Goal: Information Seeking & Learning: Learn about a topic

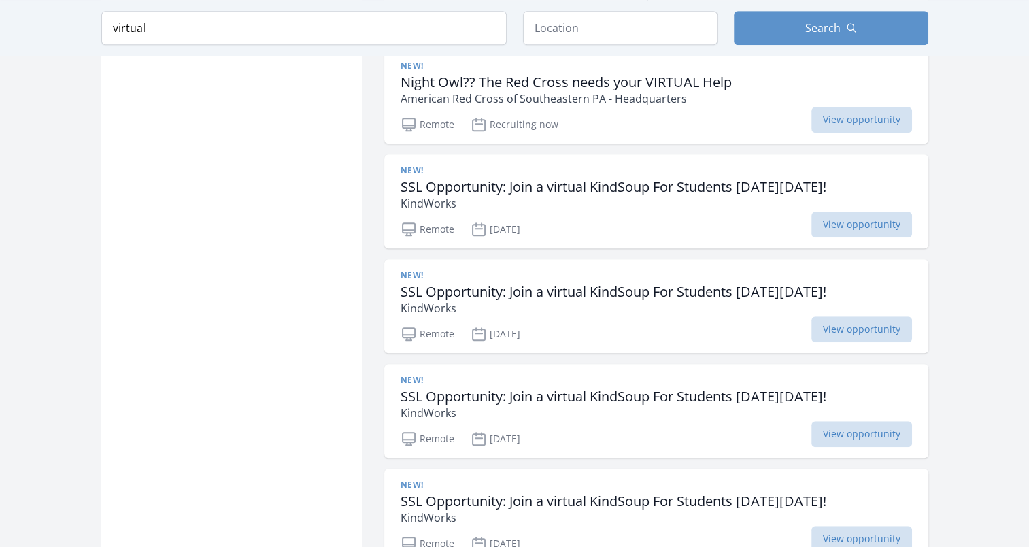
scroll to position [900, 0]
click at [683, 178] on h3 "SSL Opportunity: Join a virtual KindSoup For Students on Sunday, November 16th!" at bounding box center [614, 186] width 426 height 16
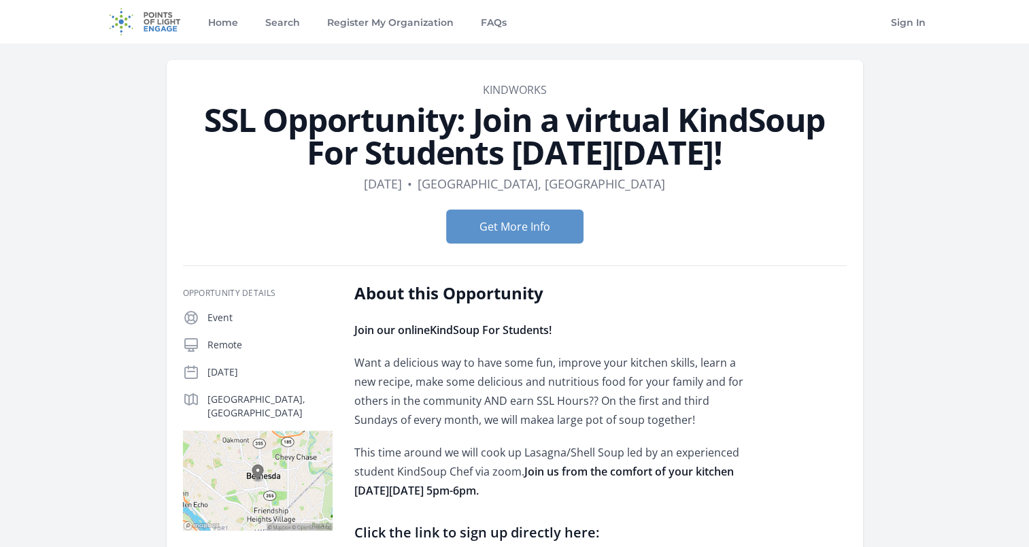
click at [145, 11] on img at bounding box center [145, 22] width 88 height 44
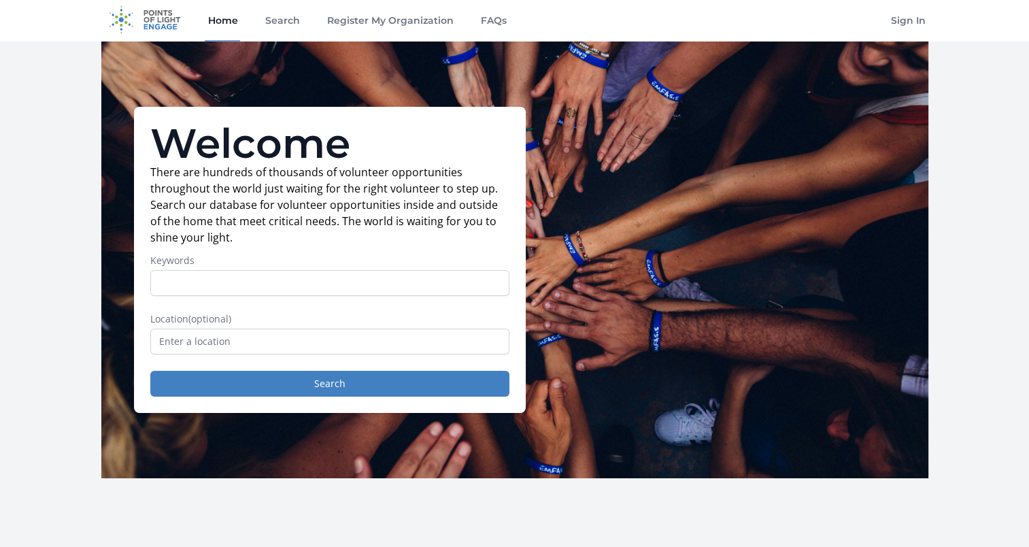
scroll to position [3, 0]
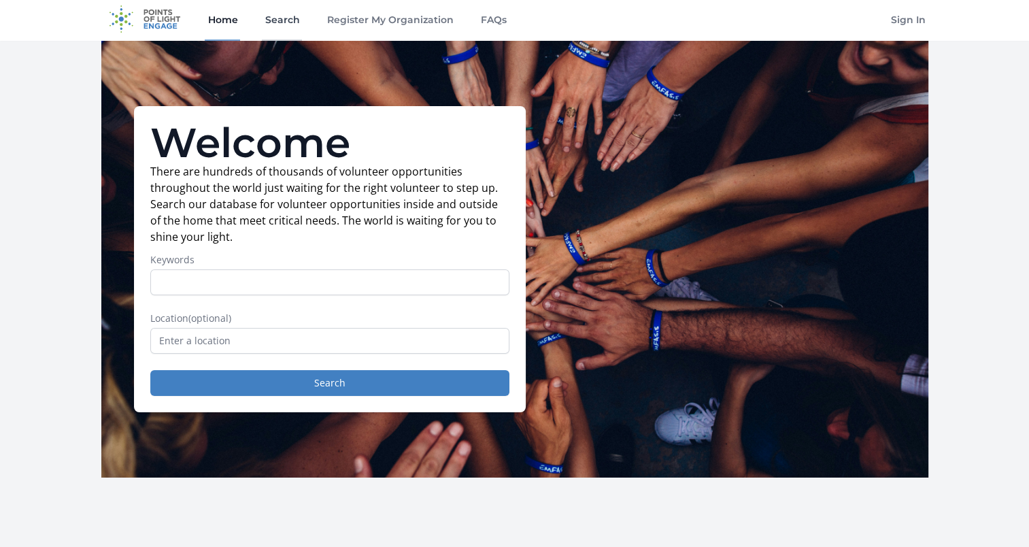
drag, startPoint x: 291, startPoint y: 12, endPoint x: 269, endPoint y: 22, distance: 23.8
click at [269, 22] on link "Search" at bounding box center [282, 19] width 40 height 44
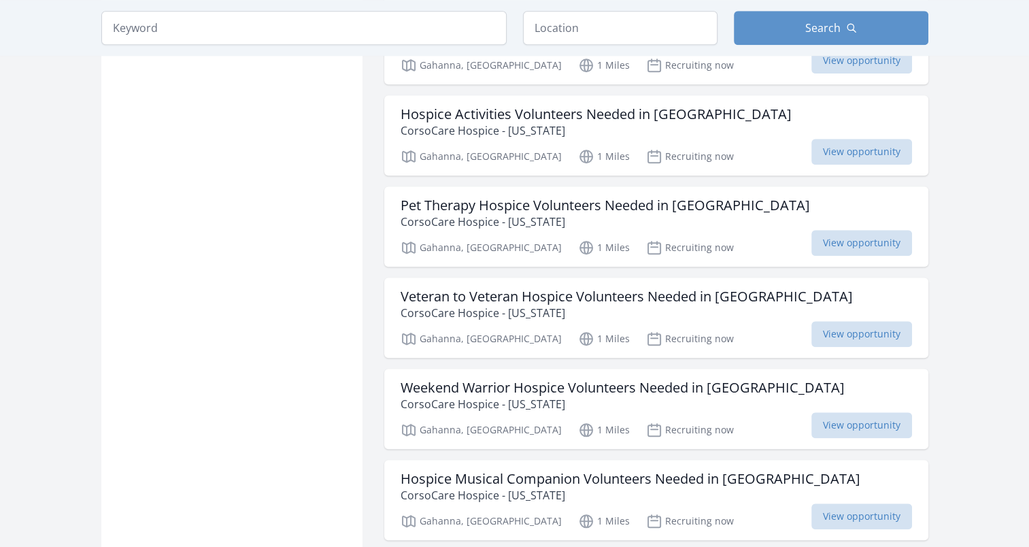
scroll to position [1158, 0]
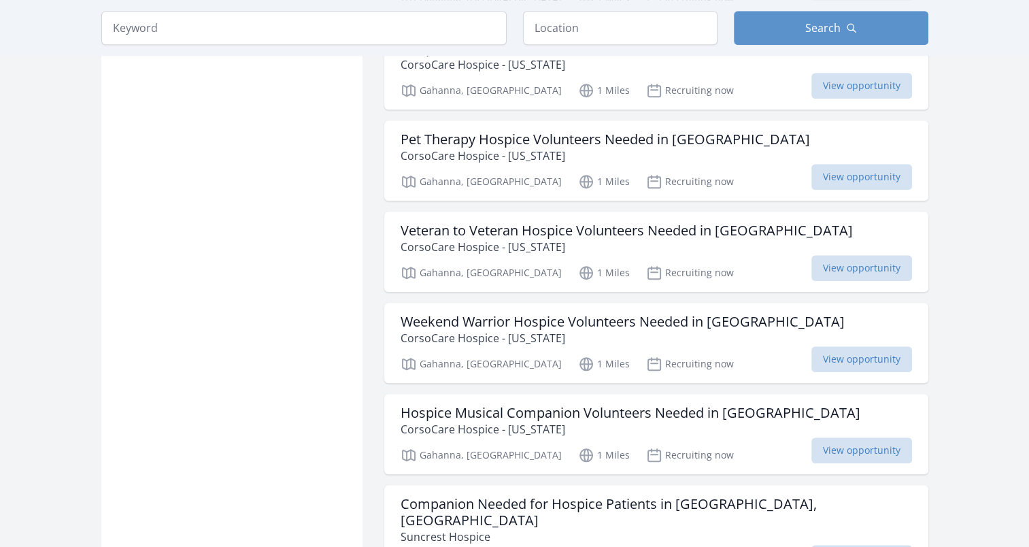
scroll to position [1224, 0]
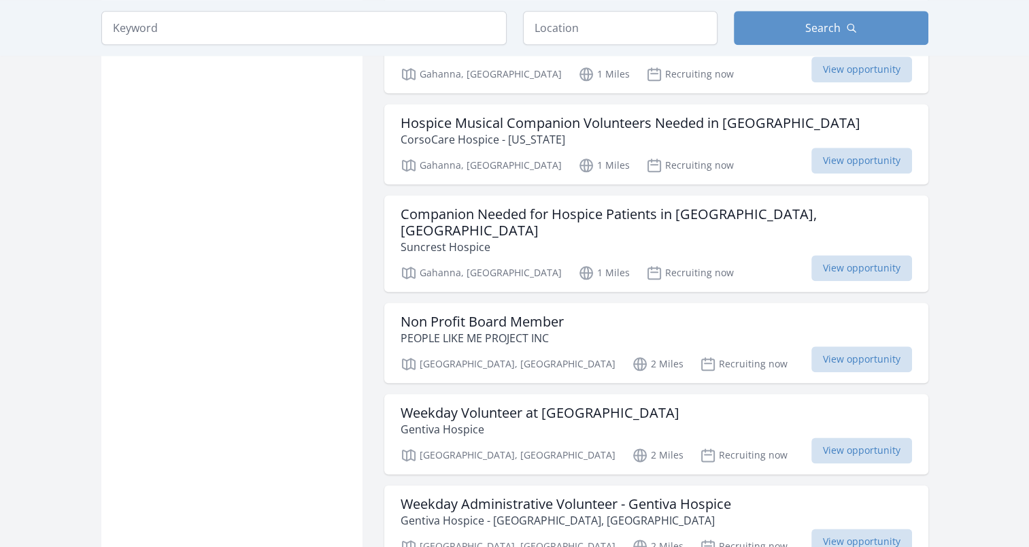
scroll to position [1515, 0]
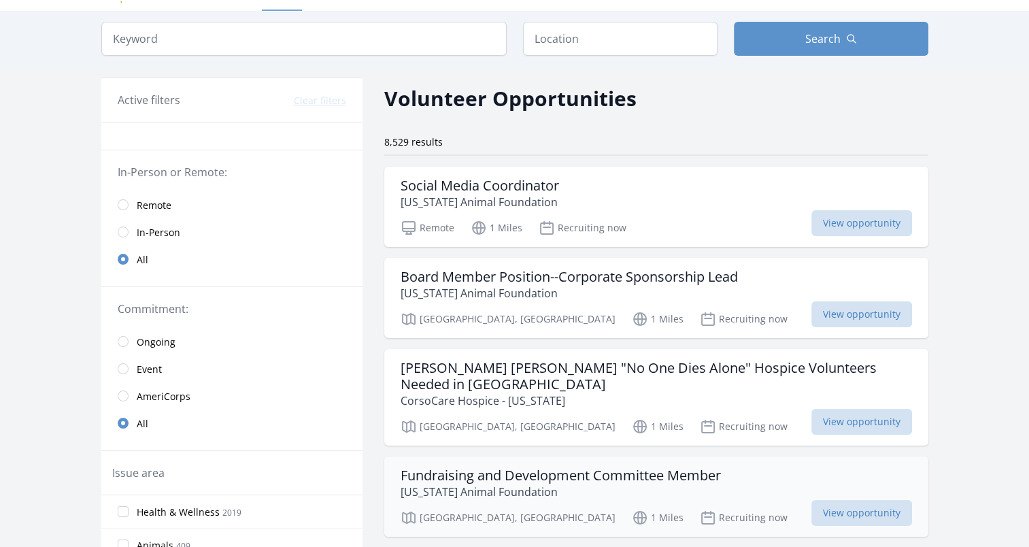
scroll to position [31, 0]
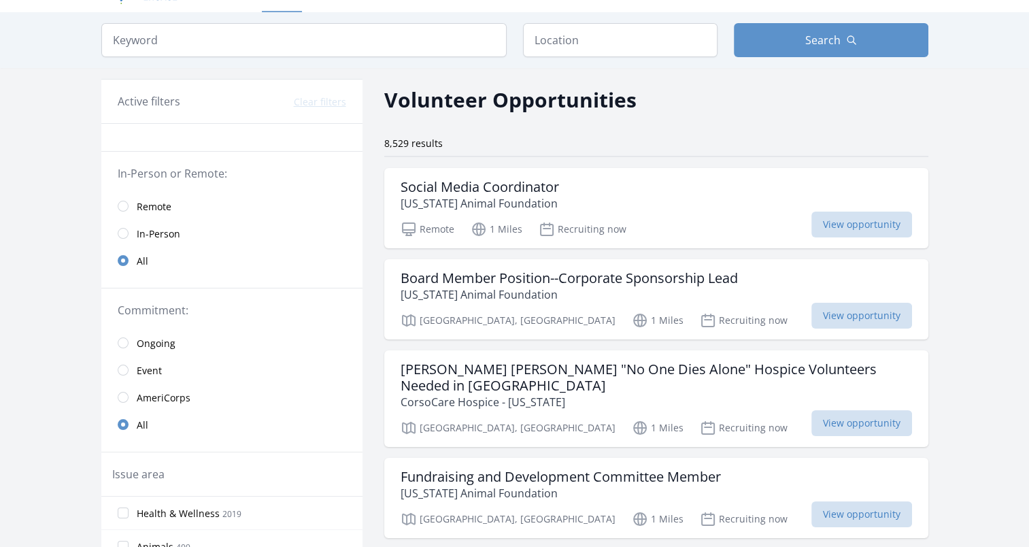
click at [162, 210] on span "Remote" at bounding box center [154, 207] width 35 height 14
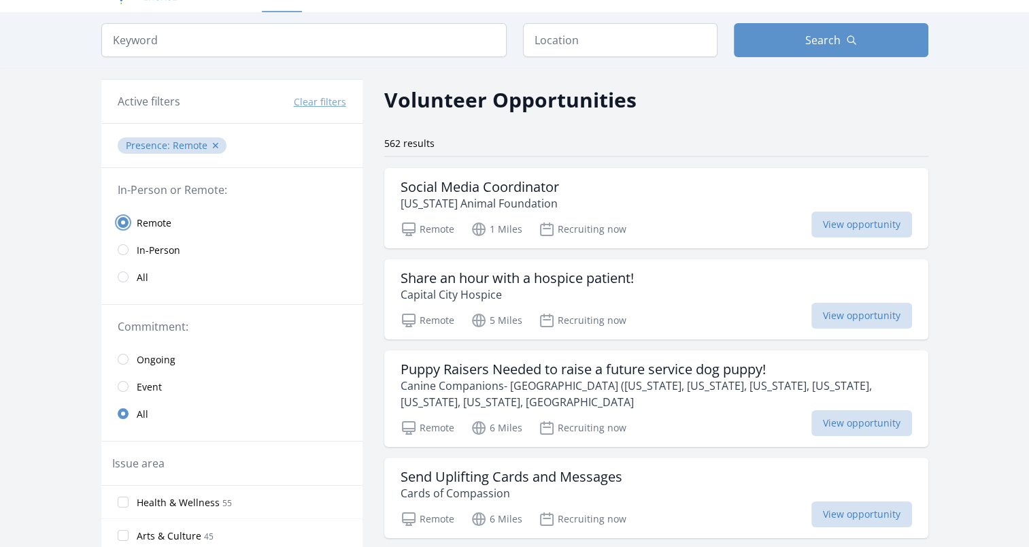
click at [123, 225] on input "radio" at bounding box center [123, 222] width 11 height 11
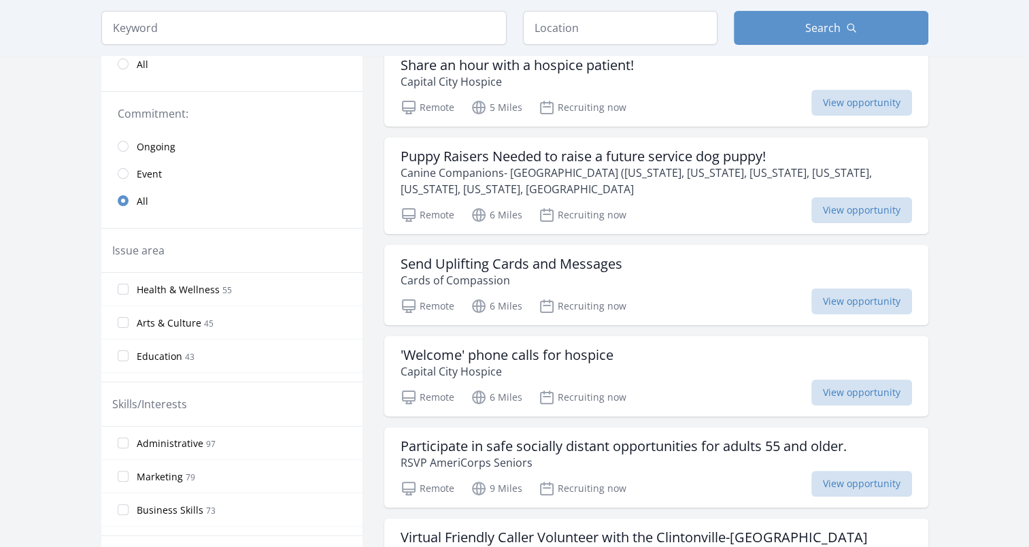
scroll to position [248, 0]
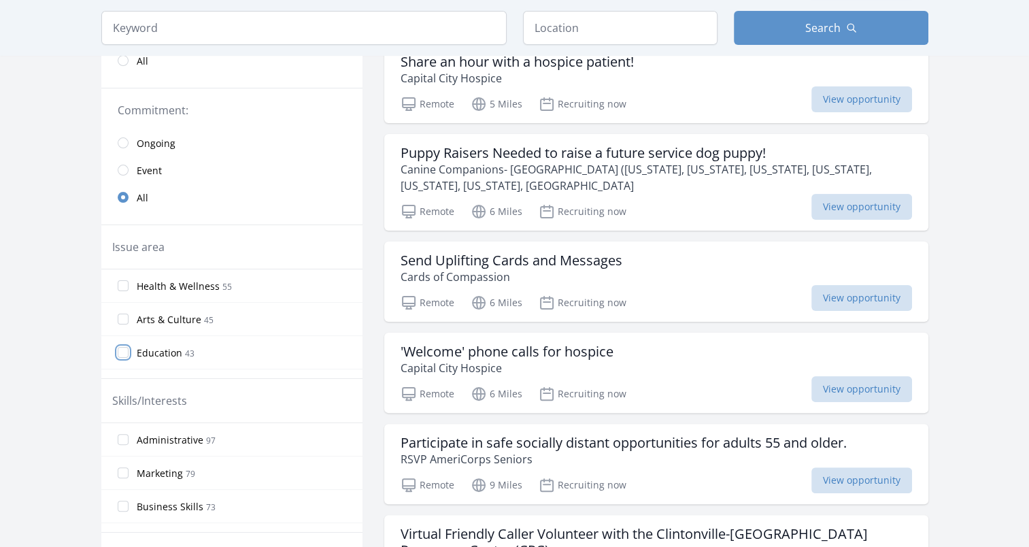
click at [125, 348] on input "Education 43" at bounding box center [123, 352] width 11 height 11
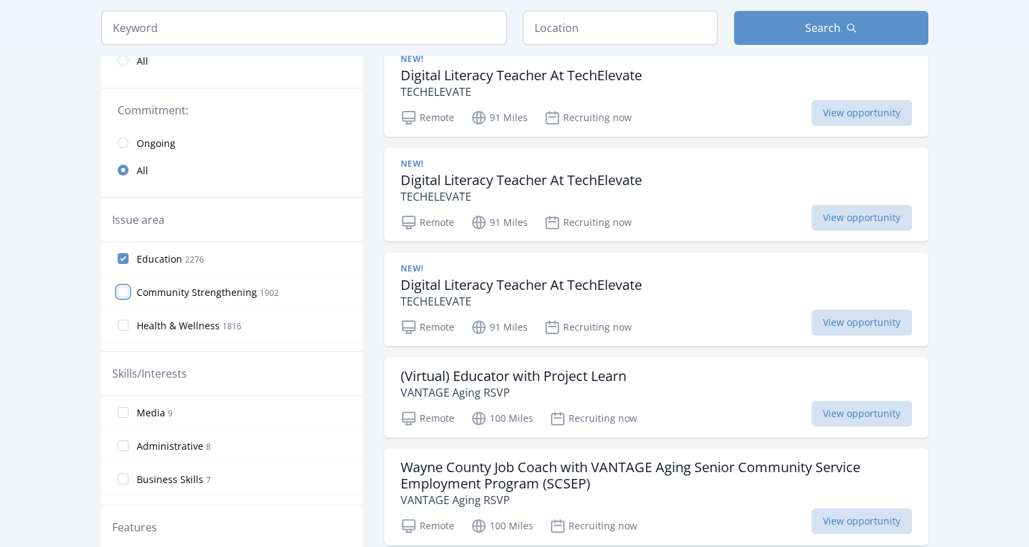
click at [122, 288] on input "Community Strengthening 1902" at bounding box center [123, 291] width 11 height 11
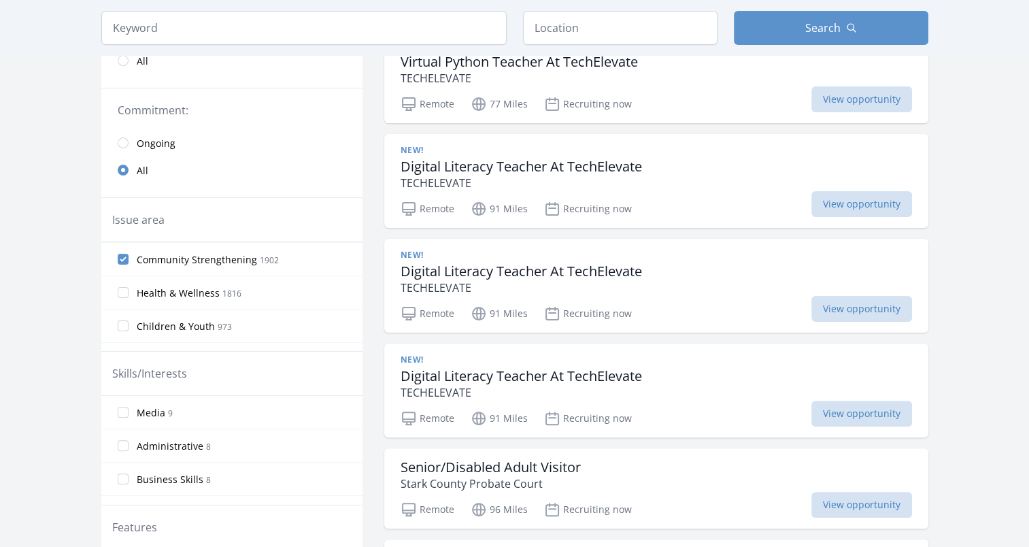
scroll to position [31, 0]
click at [121, 324] on input "Children & Youth 973" at bounding box center [123, 327] width 11 height 11
click at [128, 297] on input "Arts & Culture 784" at bounding box center [123, 296] width 11 height 11
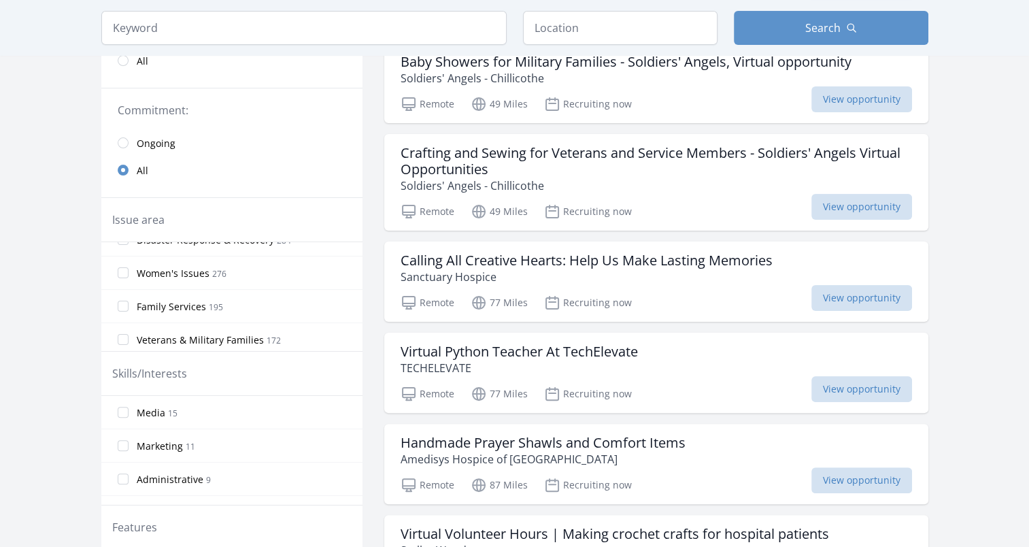
scroll to position [419, 0]
click at [118, 267] on input "Women's Issues 276" at bounding box center [123, 272] width 11 height 11
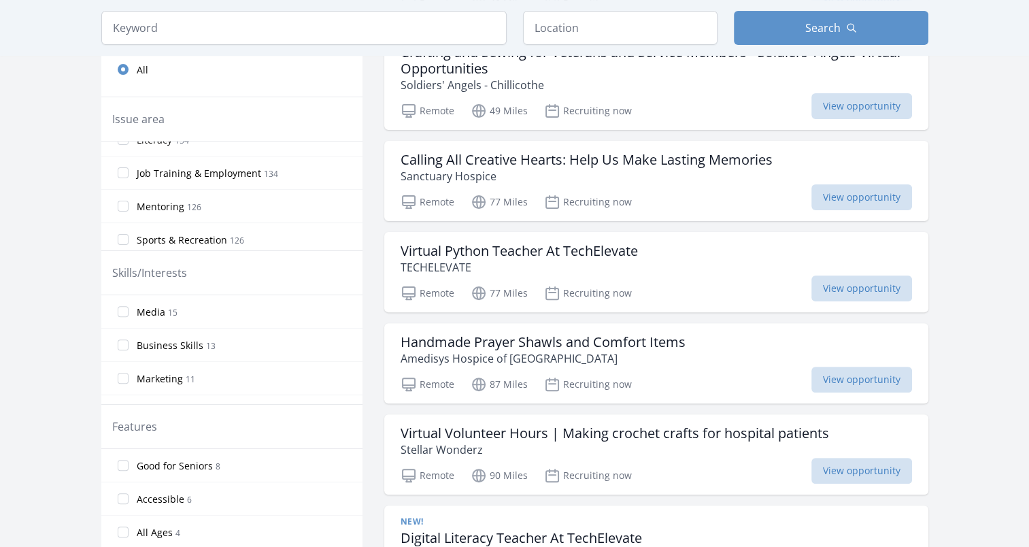
scroll to position [550, 0]
click at [121, 207] on input "Mentoring 126" at bounding box center [123, 208] width 11 height 11
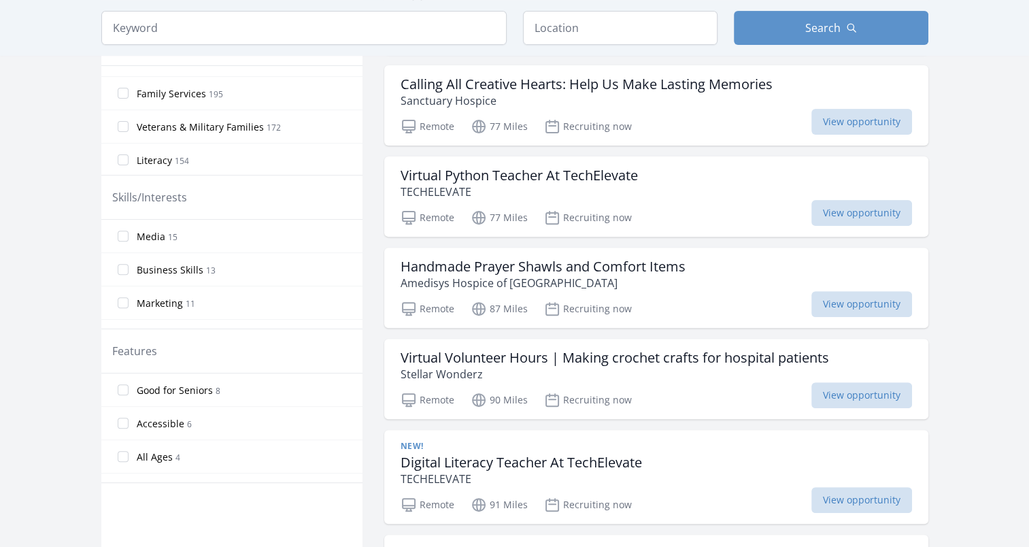
scroll to position [487, 0]
click at [127, 91] on input "Family Services 195" at bounding box center [123, 95] width 11 height 11
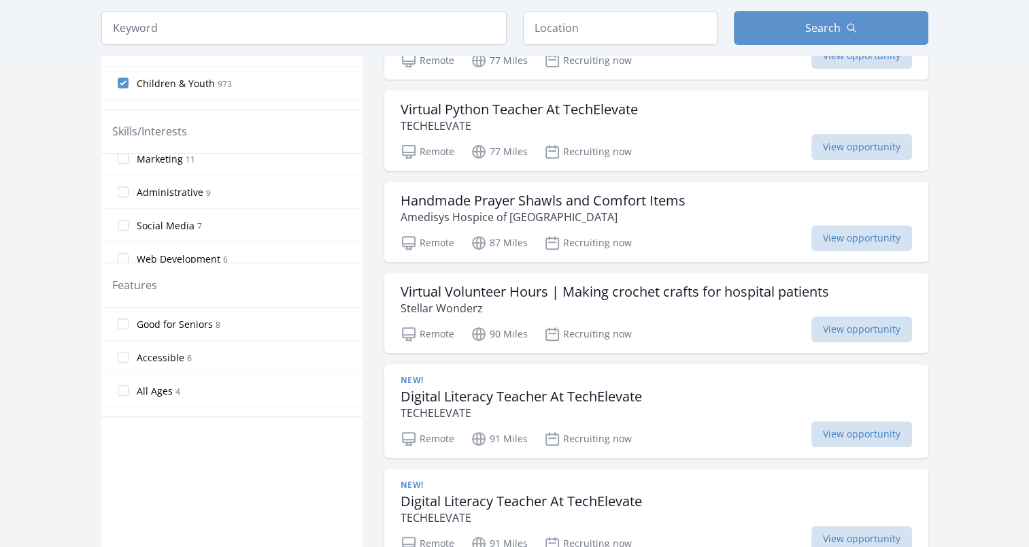
scroll to position [79, 0]
click at [120, 188] on input "Administrative 9" at bounding box center [123, 191] width 11 height 11
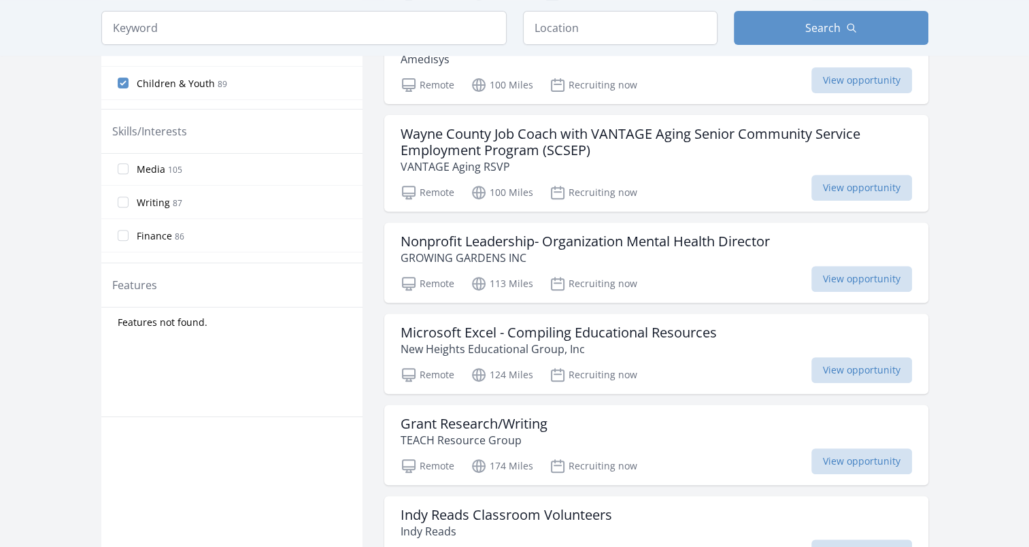
scroll to position [468, 0]
click at [123, 205] on label "Writing 87" at bounding box center [231, 201] width 261 height 27
click at [123, 205] on input "Writing 87" at bounding box center [123, 202] width 11 height 11
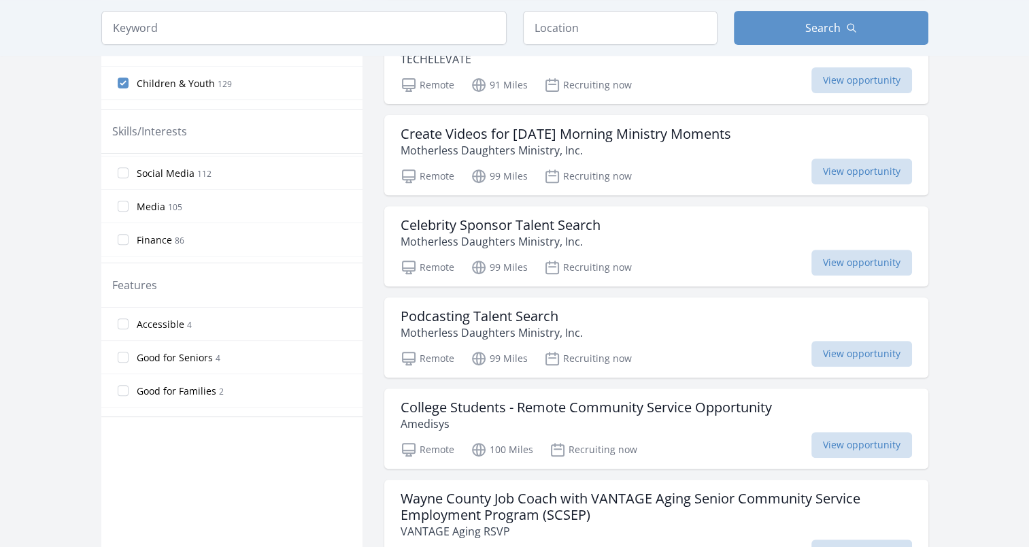
scroll to position [467, 0]
click at [124, 239] on label "Finance 86" at bounding box center [231, 236] width 261 height 27
click at [124, 239] on input "Finance 86" at bounding box center [123, 236] width 11 height 11
click at [122, 192] on input "Mentoring 10" at bounding box center [123, 197] width 11 height 11
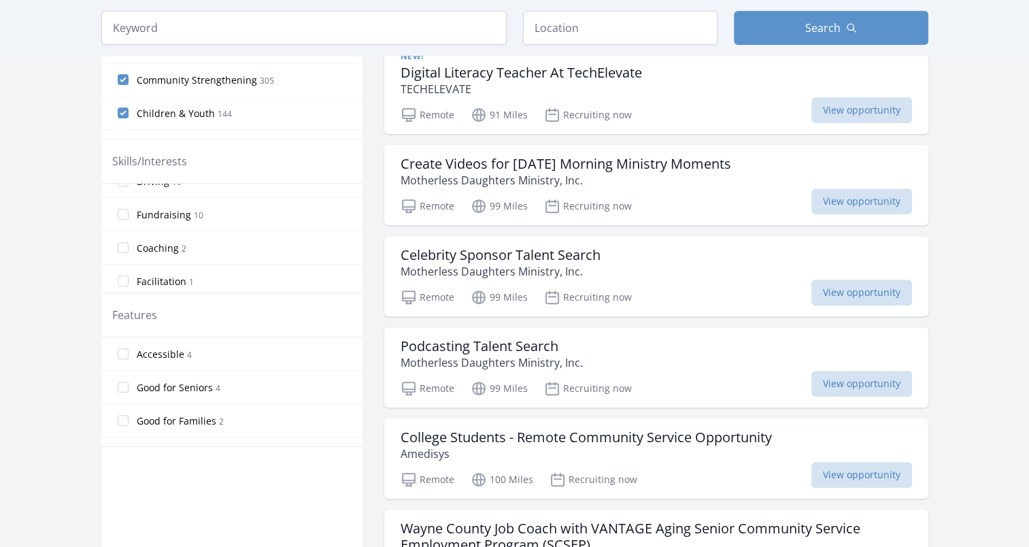
scroll to position [460, 0]
click at [16, 310] on main "Keyword Location Search Active filters Clear filters :" at bounding box center [514, 361] width 1029 height 1555
drag, startPoint x: 271, startPoint y: 248, endPoint x: 92, endPoint y: 296, distance: 185.8
click at [92, 296] on div "Active filters Clear filters Presence : Remote ✕ In-Person or Remote: Remote In…" at bounding box center [515, 388] width 871 height 1499
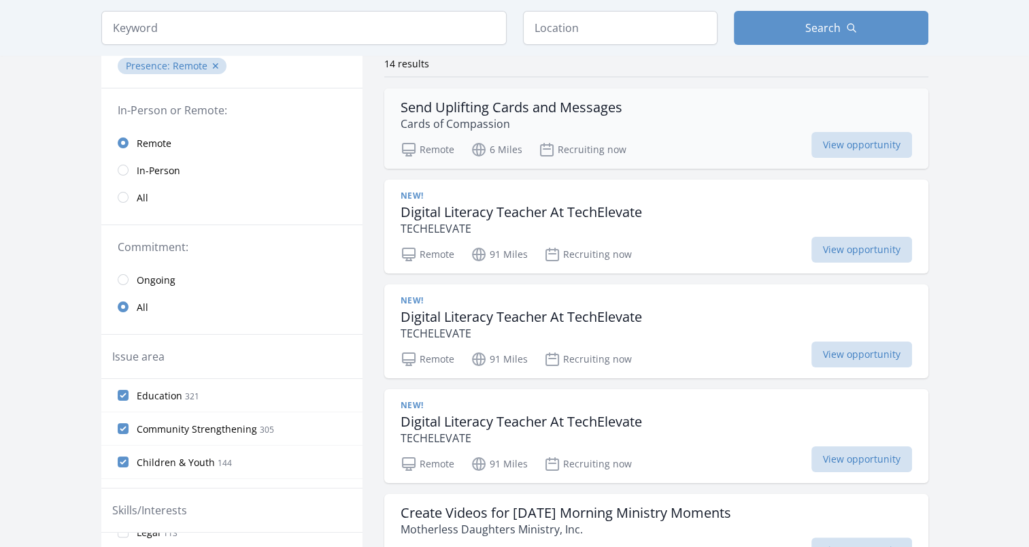
scroll to position [112, 0]
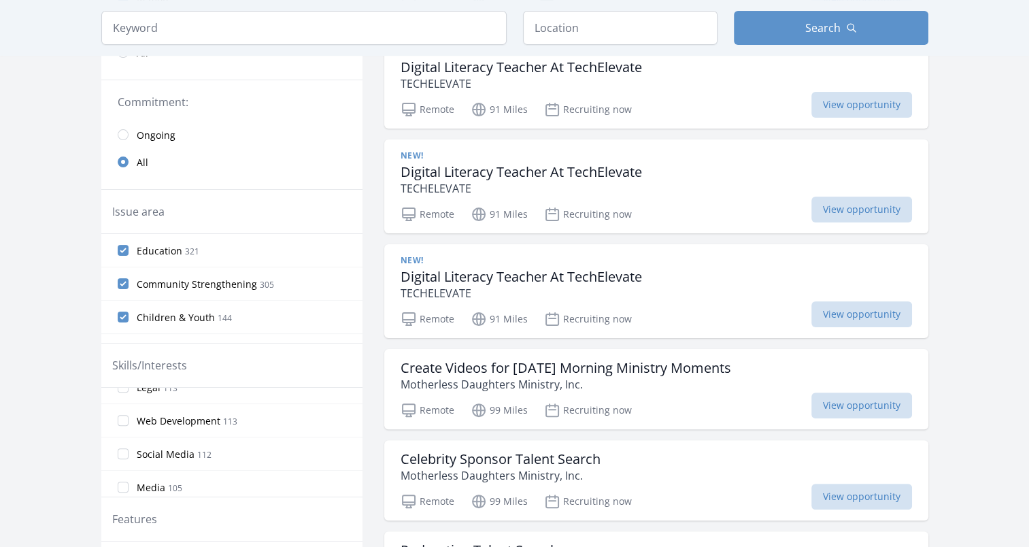
scroll to position [257, 0]
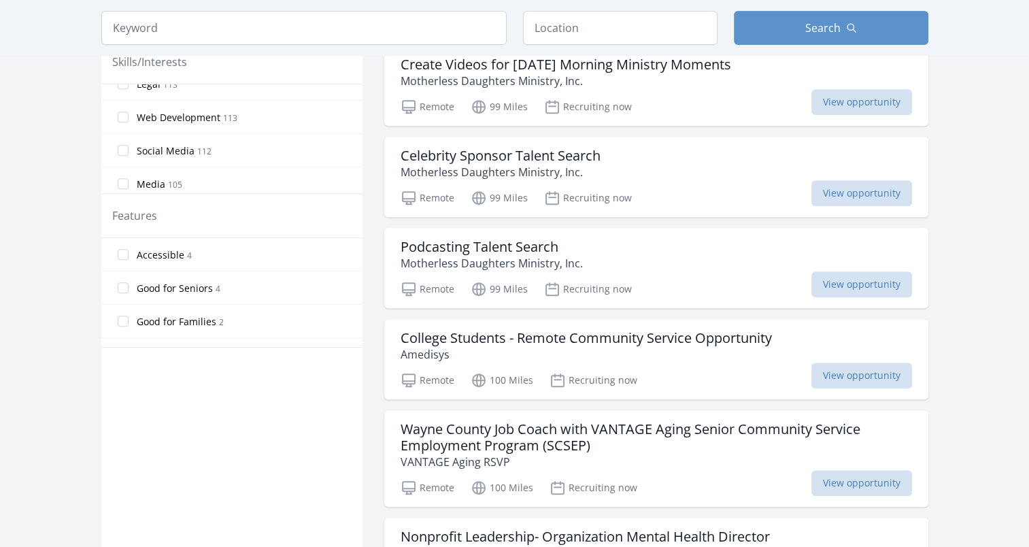
scroll to position [563, 0]
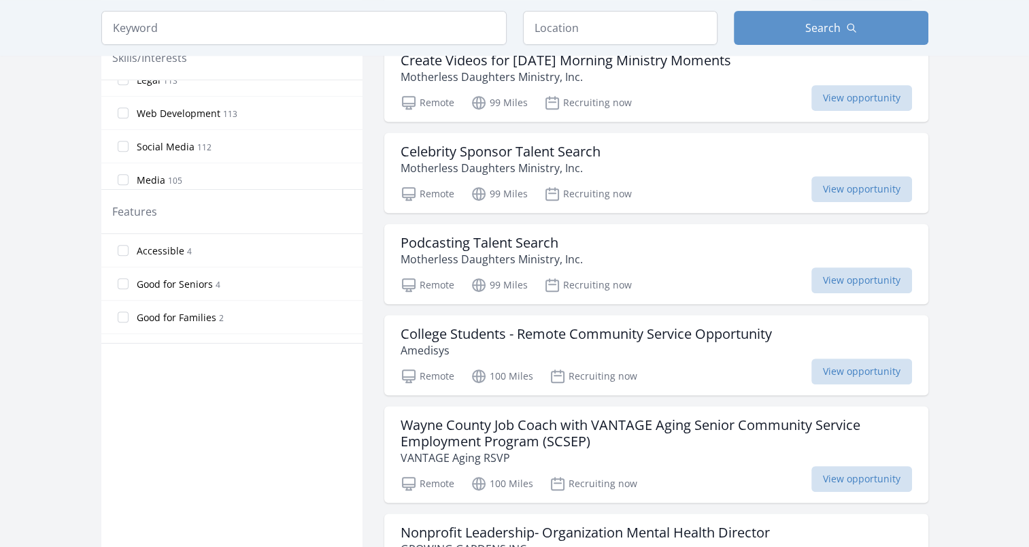
click at [961, 183] on main "Keyword Location Search Active filters Clear filters :" at bounding box center [514, 257] width 1029 height 1555
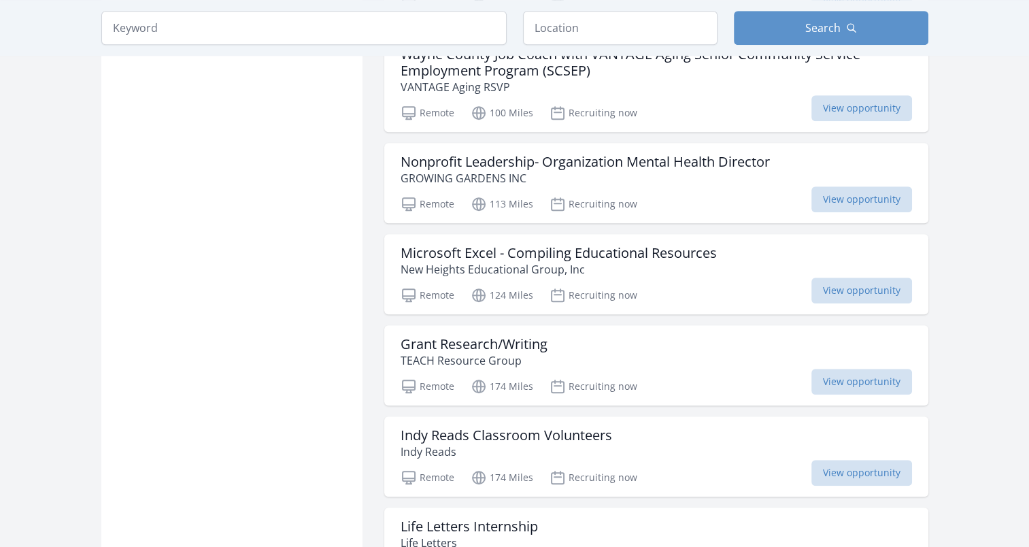
scroll to position [991, 0]
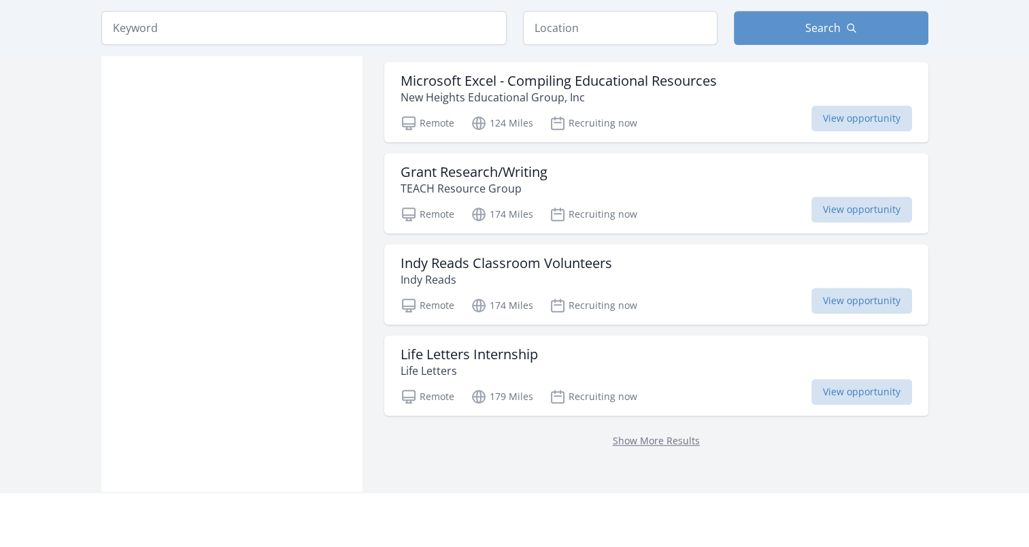
scroll to position [1110, 0]
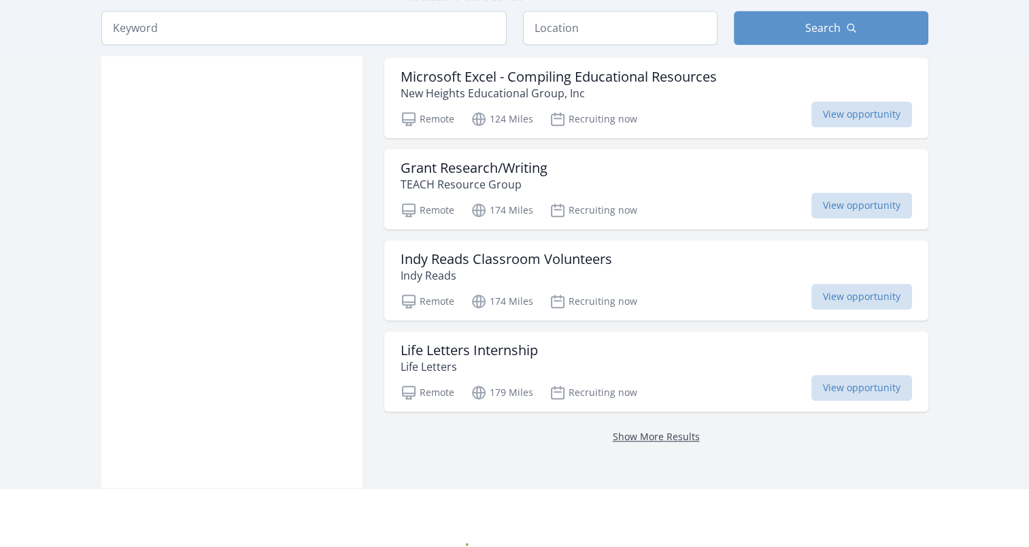
click at [629, 437] on link "Show More Results" at bounding box center [656, 436] width 87 height 13
click at [648, 434] on link "Show More Results" at bounding box center [656, 436] width 87 height 13
click at [648, 430] on link "Show More Results" at bounding box center [656, 436] width 87 height 13
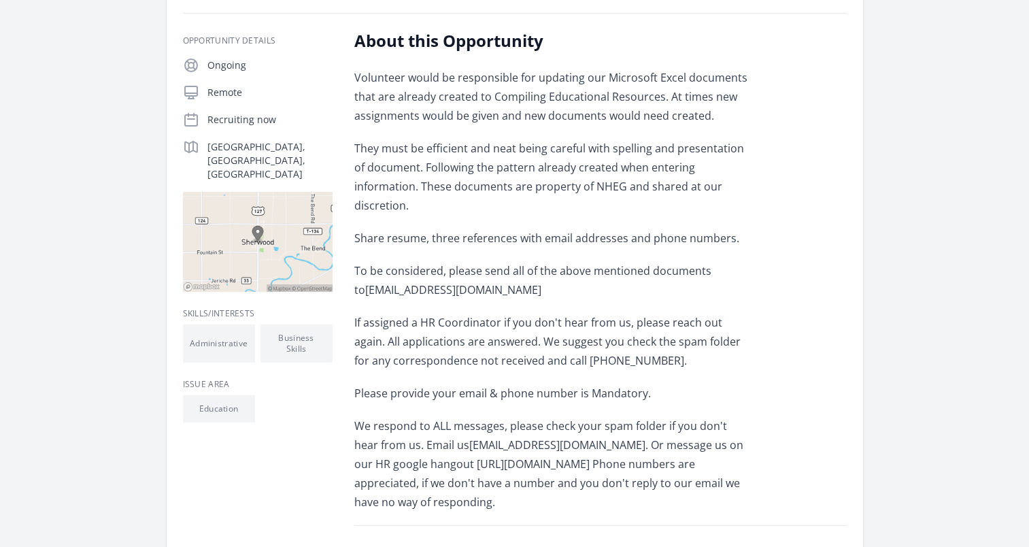
scroll to position [253, 0]
click at [632, 120] on p "Volunteer would be responsible for updating our Microsoft Excel documents that …" at bounding box center [553, 95] width 398 height 57
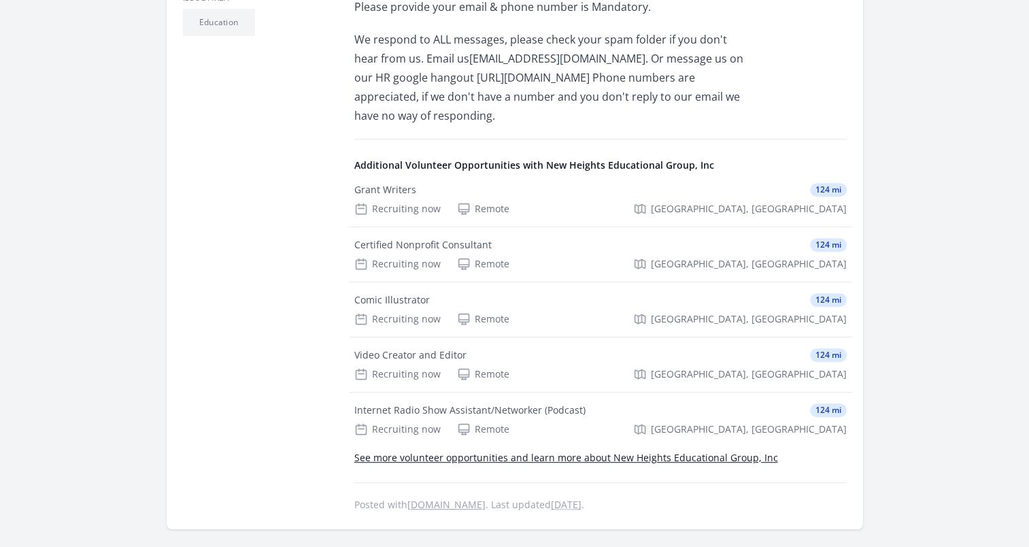
scroll to position [637, 0]
click at [635, 118] on div "About this Opportunity Volunteer would be responsible for updating our Microsof…" at bounding box center [600, 80] width 493 height 869
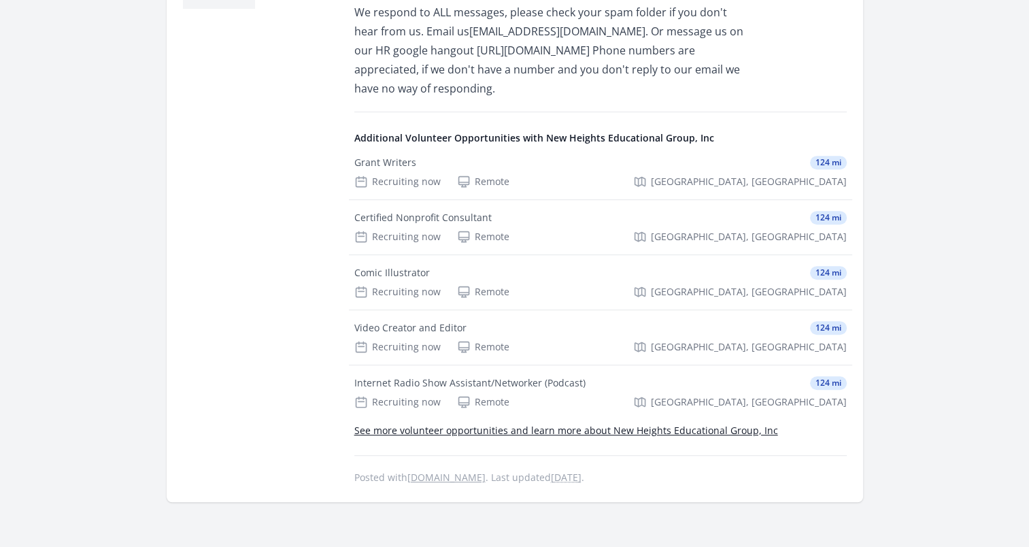
scroll to position [671, 0]
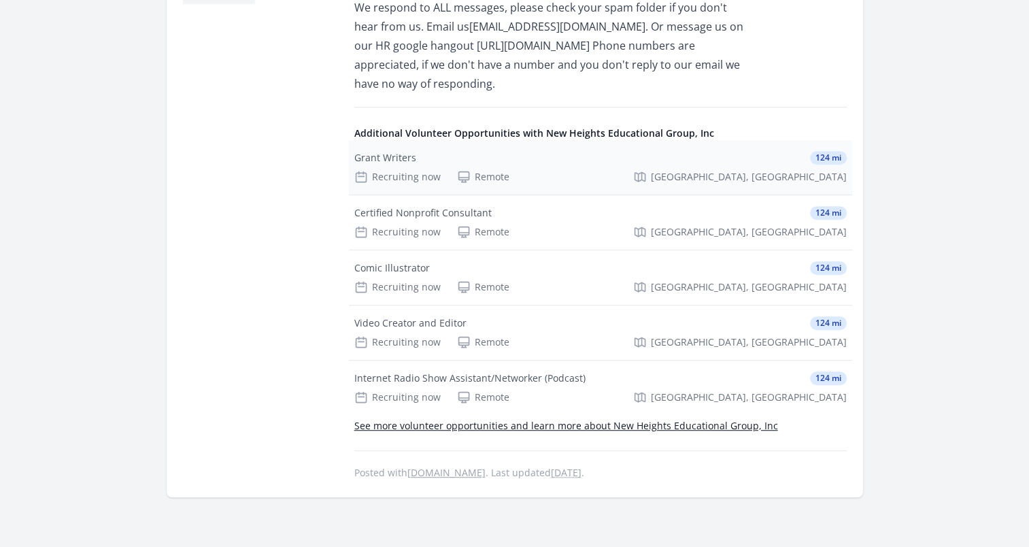
click at [401, 151] on div "Grant Writers" at bounding box center [385, 158] width 62 height 14
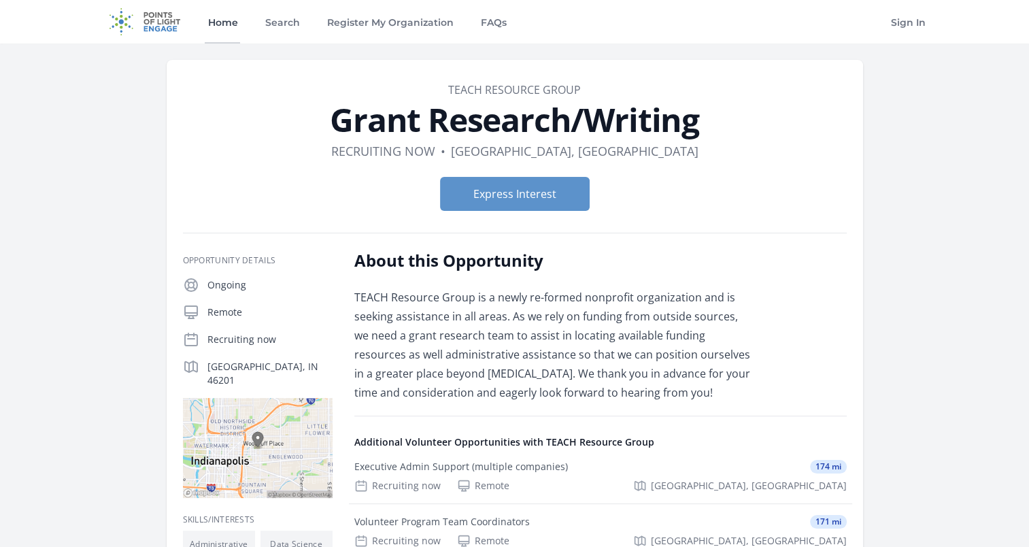
click at [239, 16] on link "Home" at bounding box center [222, 22] width 35 height 44
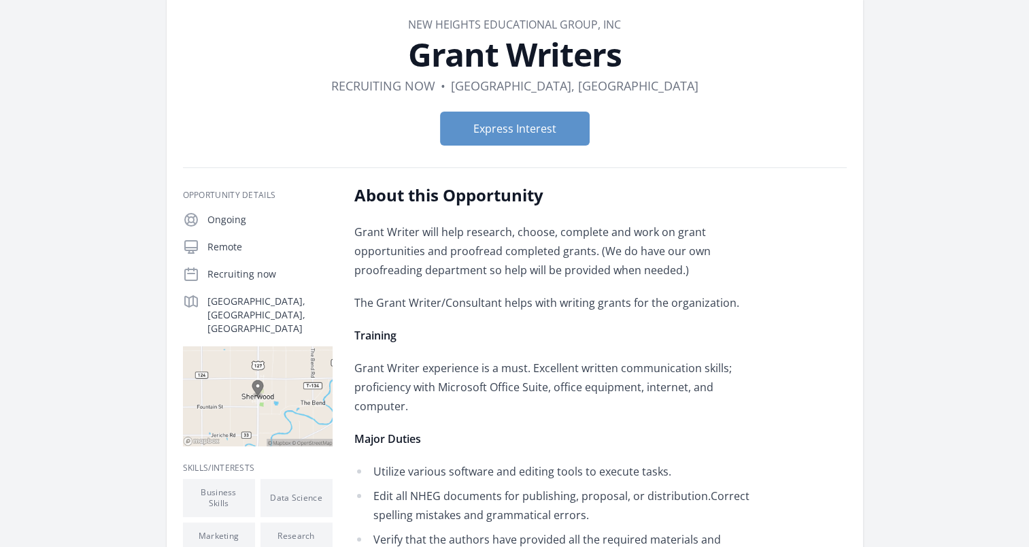
scroll to position [71, 0]
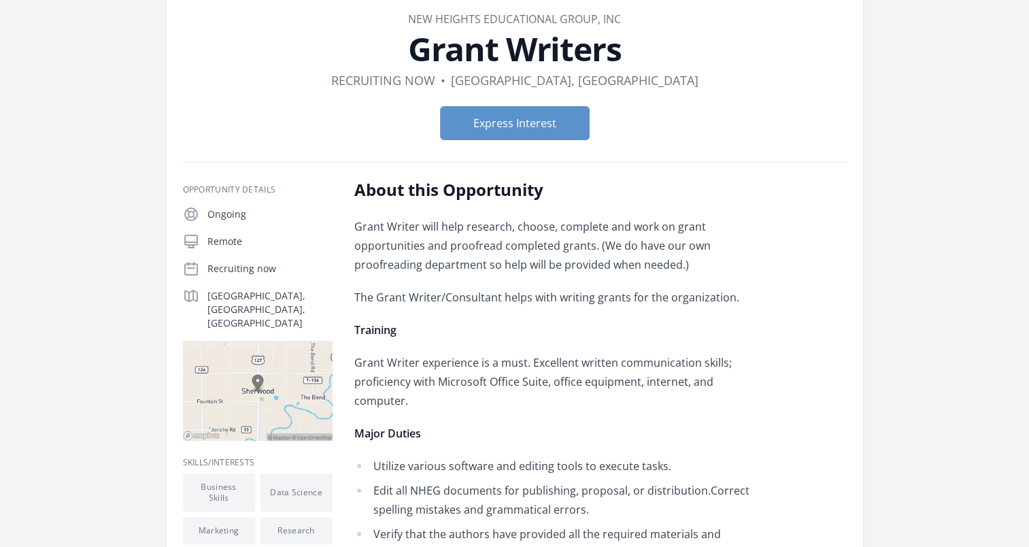
click at [400, 140] on div "Express Interest" at bounding box center [515, 123] width 664 height 56
